Goal: Browse casually: Explore the website without a specific task or goal

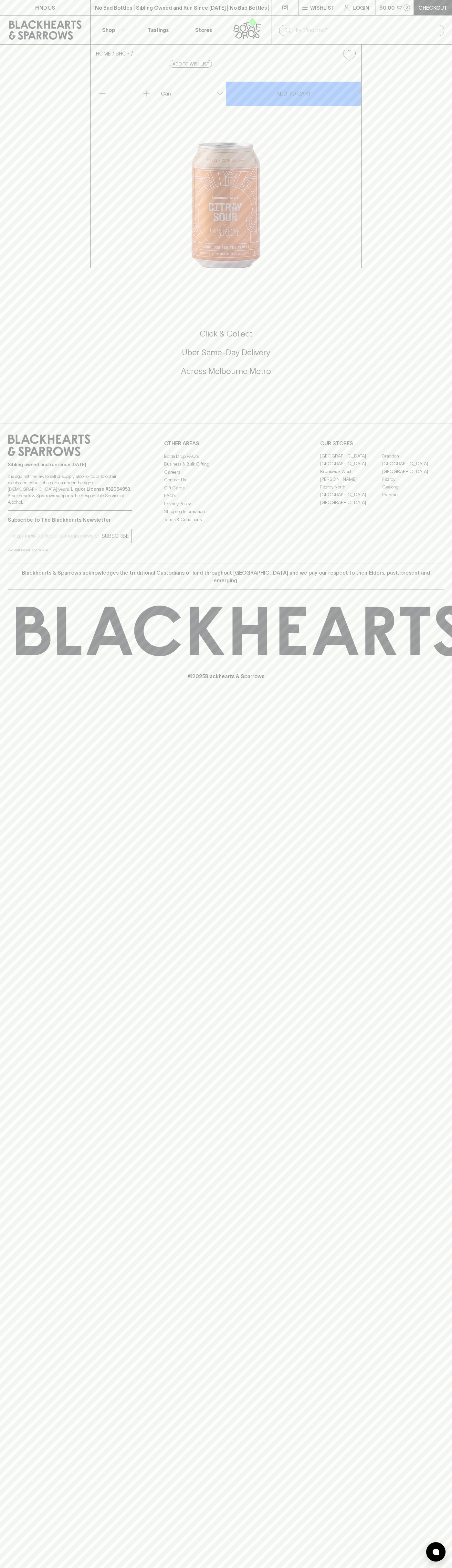
click at [65, 17] on link at bounding box center [45, 30] width 90 height 29
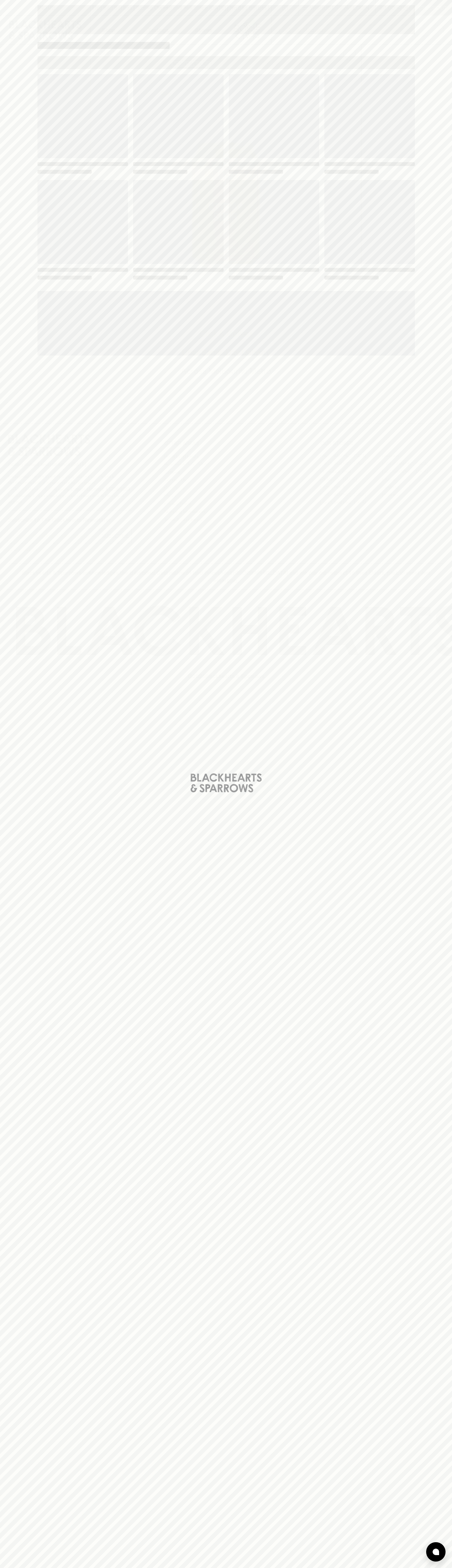
click at [63, 1567] on html "FIND US | No Bad Bottles | Sibling Owned and Run Since 2006 | No Bad Bottles | …" at bounding box center [226, 784] width 452 height 1568
click at [9, 458] on div "Loading" at bounding box center [226, 784] width 452 height 1568
